Goal: Task Accomplishment & Management: Manage account settings

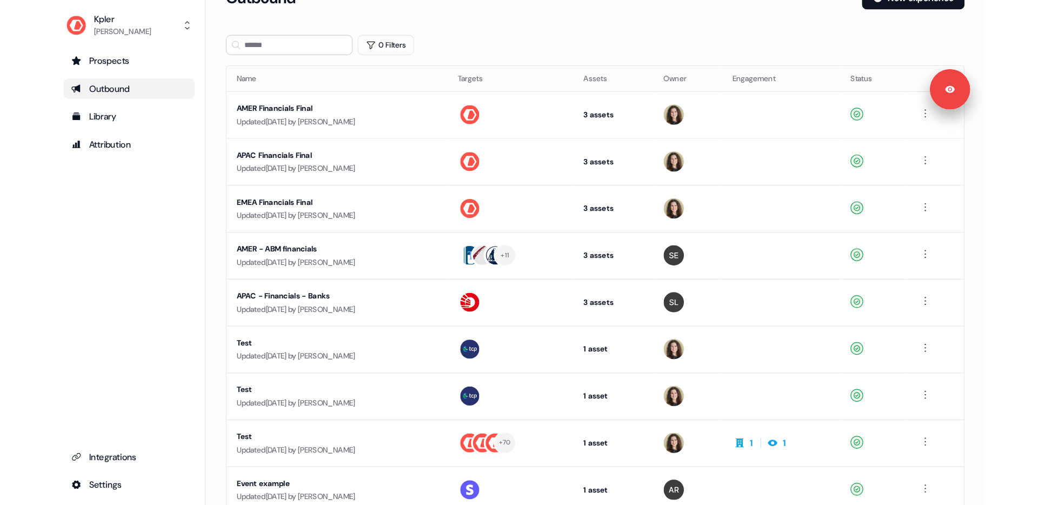
scroll to position [28, 0]
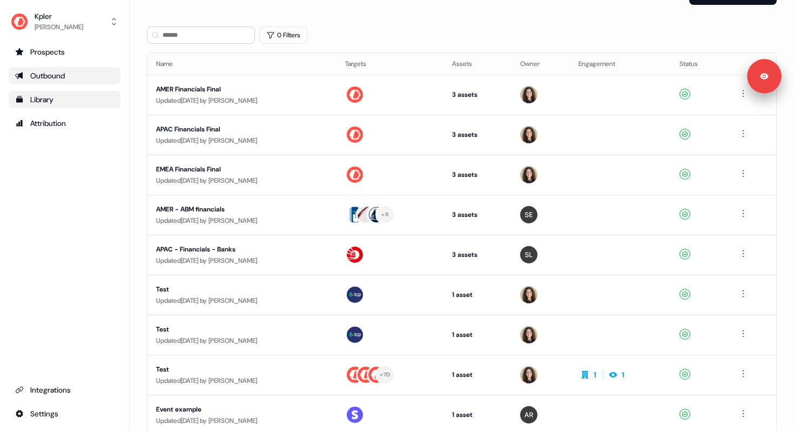
click at [42, 99] on div "Library" at bounding box center [64, 99] width 99 height 11
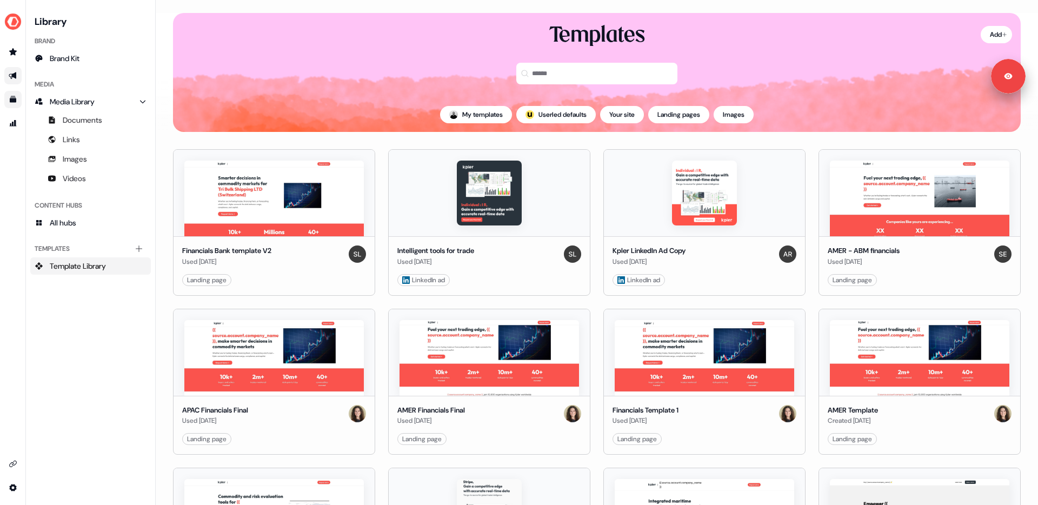
click at [19, 74] on link "Go to outbound experience" at bounding box center [12, 75] width 17 height 17
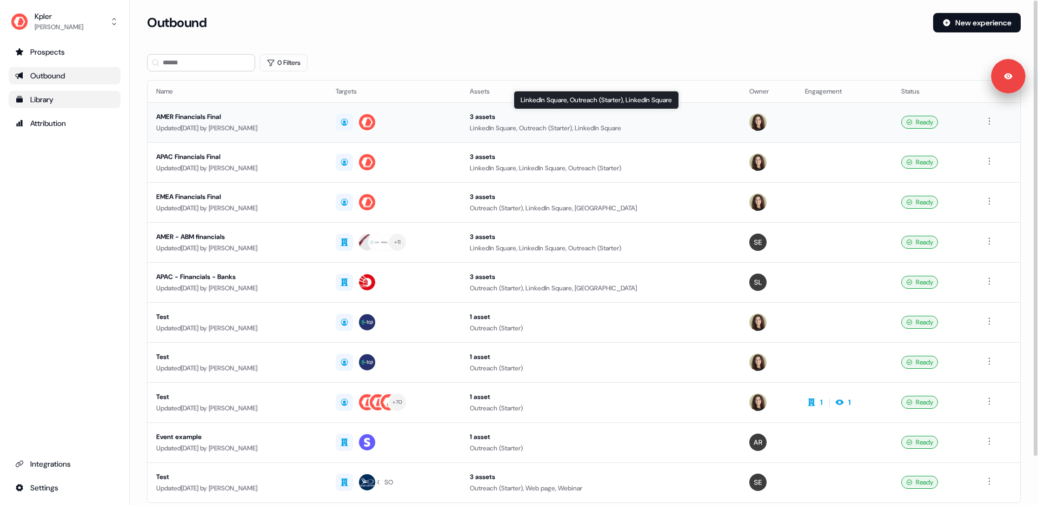
click at [626, 131] on div "LinkedIn Square, Outreach (Starter), LinkedIn Square" at bounding box center [601, 128] width 262 height 11
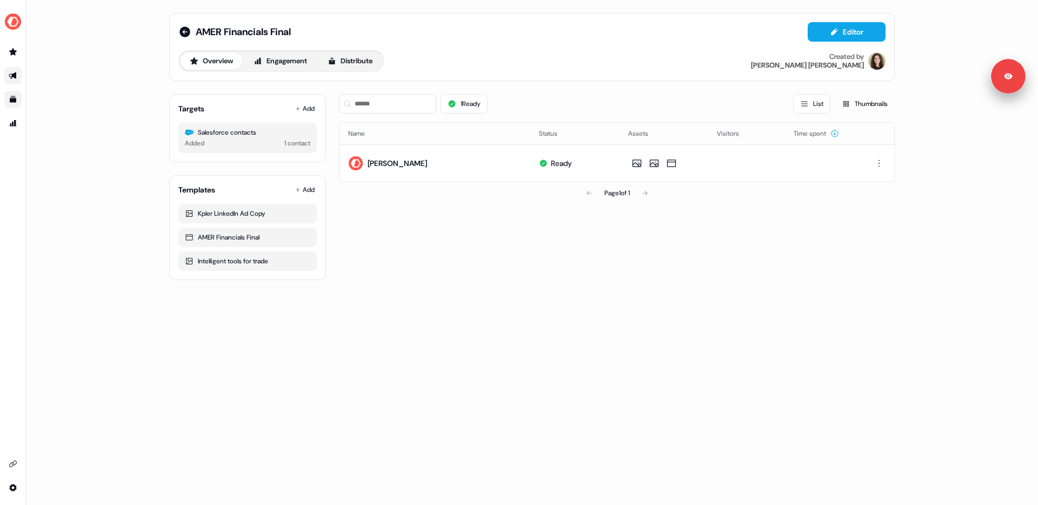
click at [48, 80] on div "AMER Financials Final Editor Overview Engagement Distribute Created by [PERSON_…" at bounding box center [532, 252] width 1012 height 505
click at [10, 73] on icon "Go to outbound experience" at bounding box center [13, 75] width 9 height 9
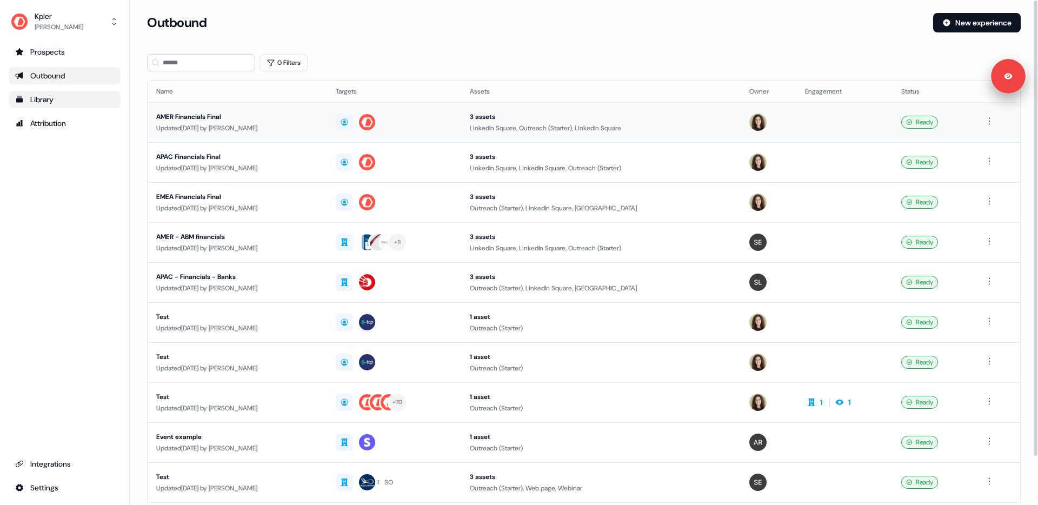
click at [230, 129] on div "Updated [DATE] by [PERSON_NAME]" at bounding box center [237, 128] width 162 height 11
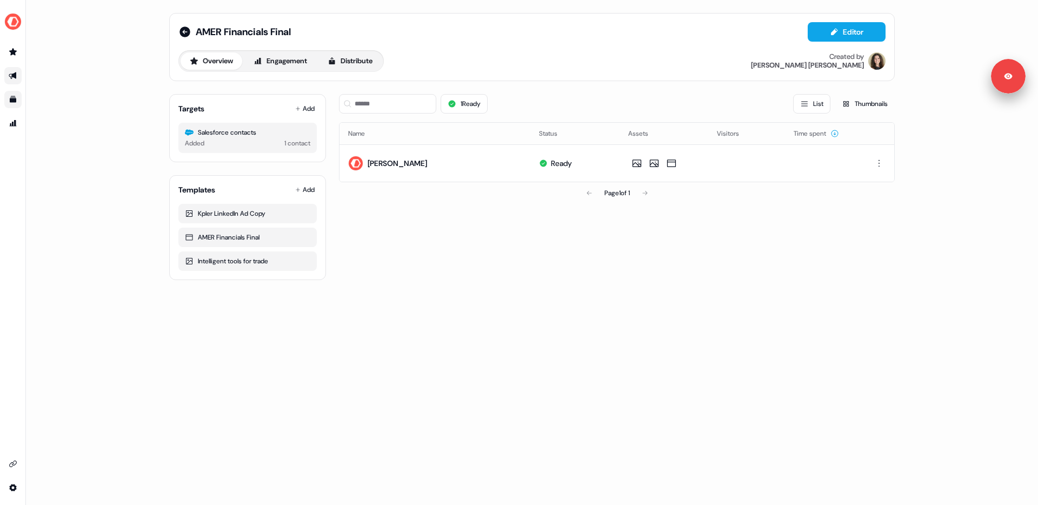
click at [15, 72] on link "Go to outbound experience" at bounding box center [12, 75] width 17 height 17
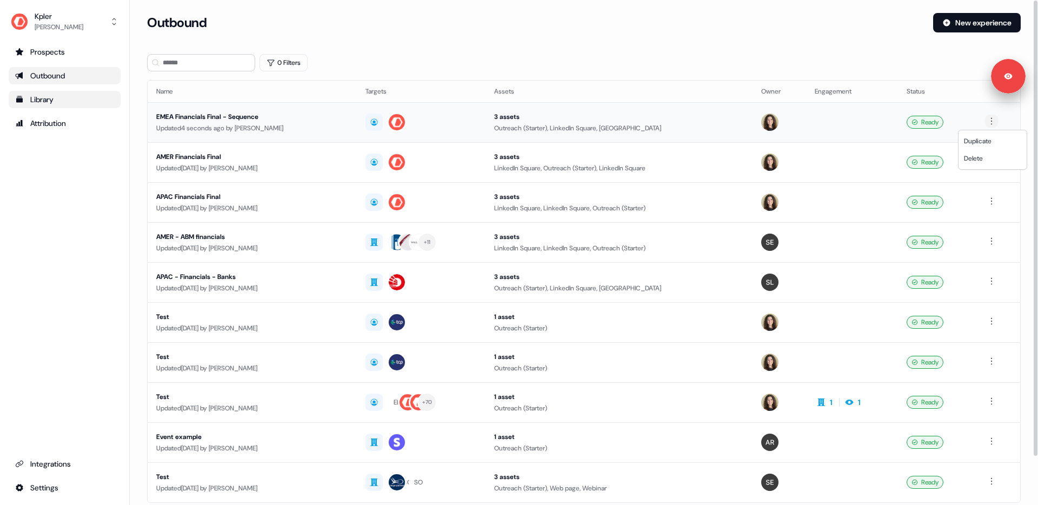
click at [794, 119] on html "For the best experience switch devices to a bigger screen. Go to [DOMAIN_NAME] …" at bounding box center [519, 252] width 1038 height 505
click at [794, 65] on html "For the best experience switch devices to a bigger screen. Go to [DOMAIN_NAME] …" at bounding box center [519, 252] width 1038 height 505
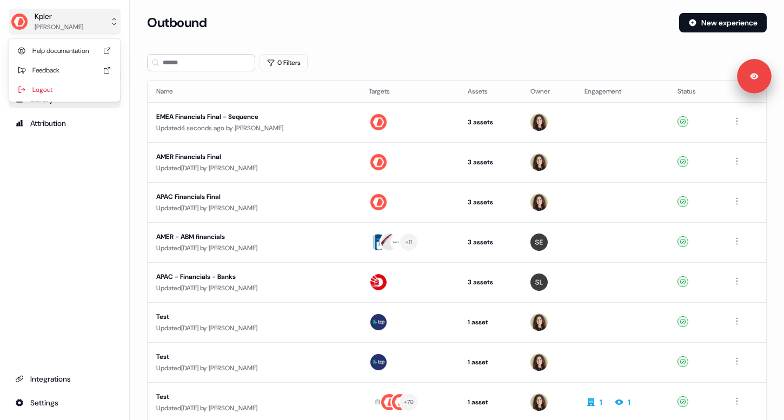
click at [52, 18] on div "Kpler" at bounding box center [59, 16] width 49 height 11
click at [65, 91] on div "Logout" at bounding box center [64, 89] width 103 height 19
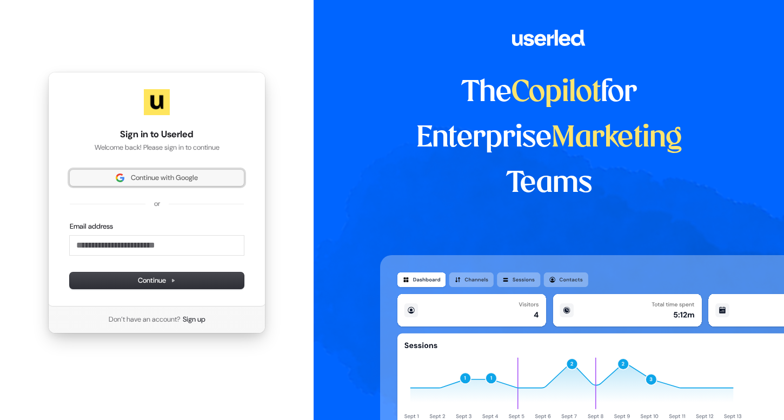
click at [147, 180] on span "Continue with Google" at bounding box center [164, 178] width 67 height 10
